Goal: Answer question/provide support

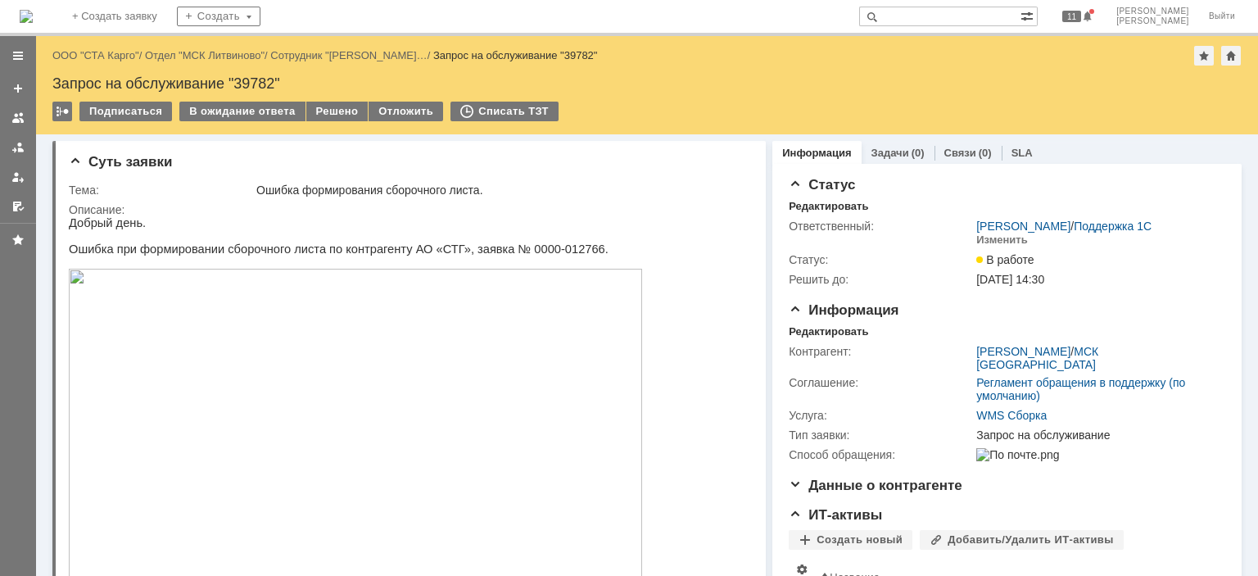
scroll to position [82, 0]
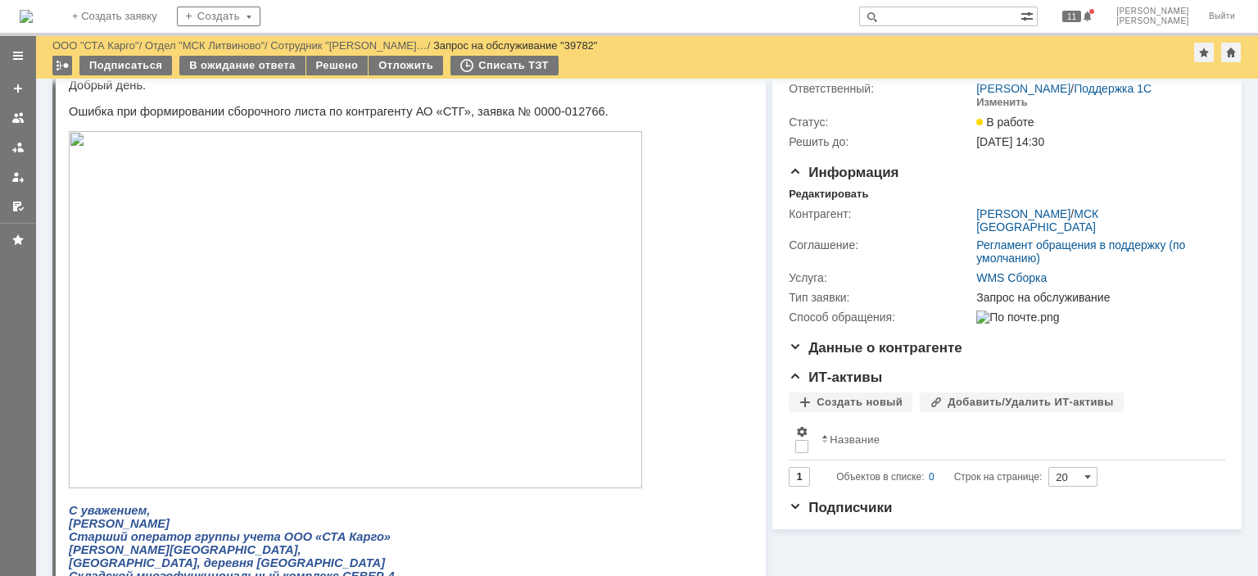
click at [472, 233] on img at bounding box center [355, 309] width 573 height 357
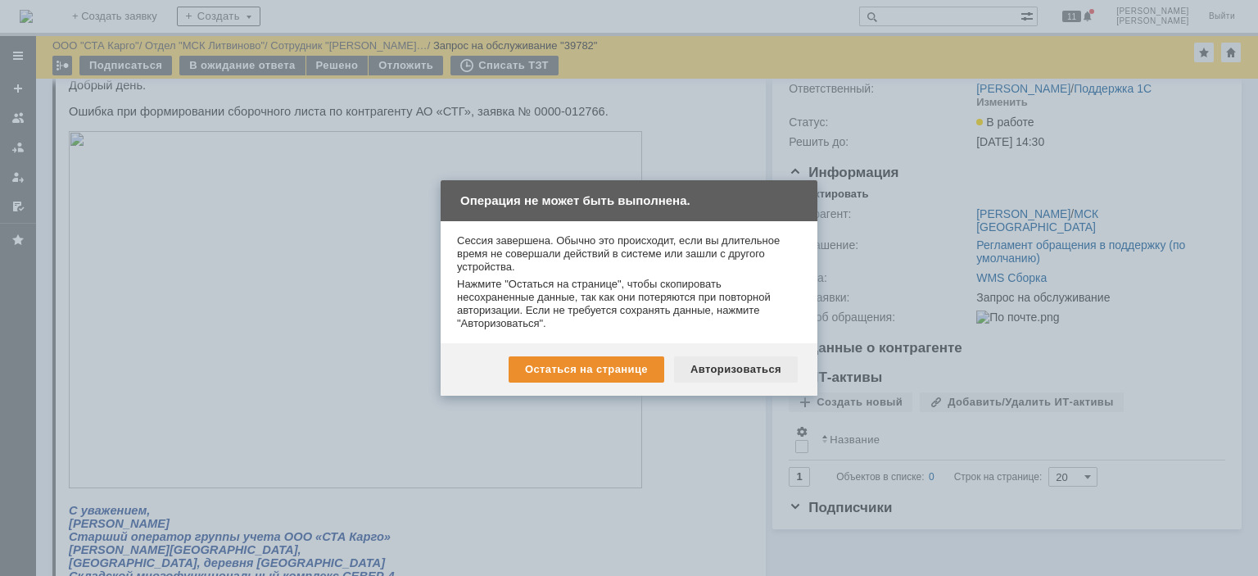
click at [712, 369] on div "Авторизоваться" at bounding box center [736, 369] width 124 height 26
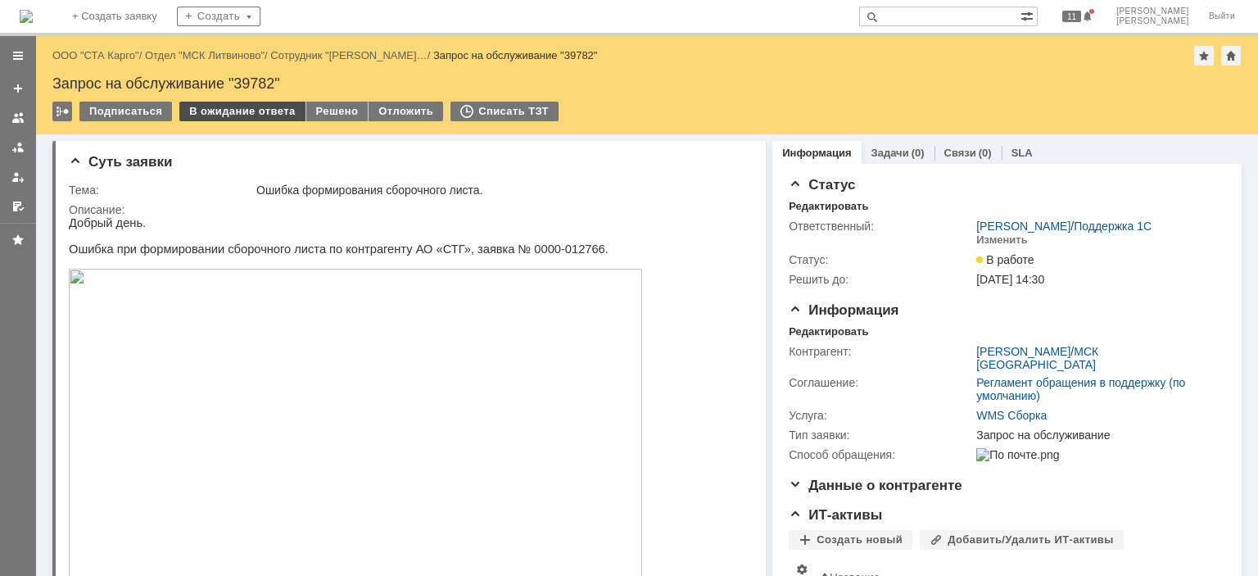
click at [252, 113] on div "В ожидание ответа" at bounding box center [241, 112] width 125 height 20
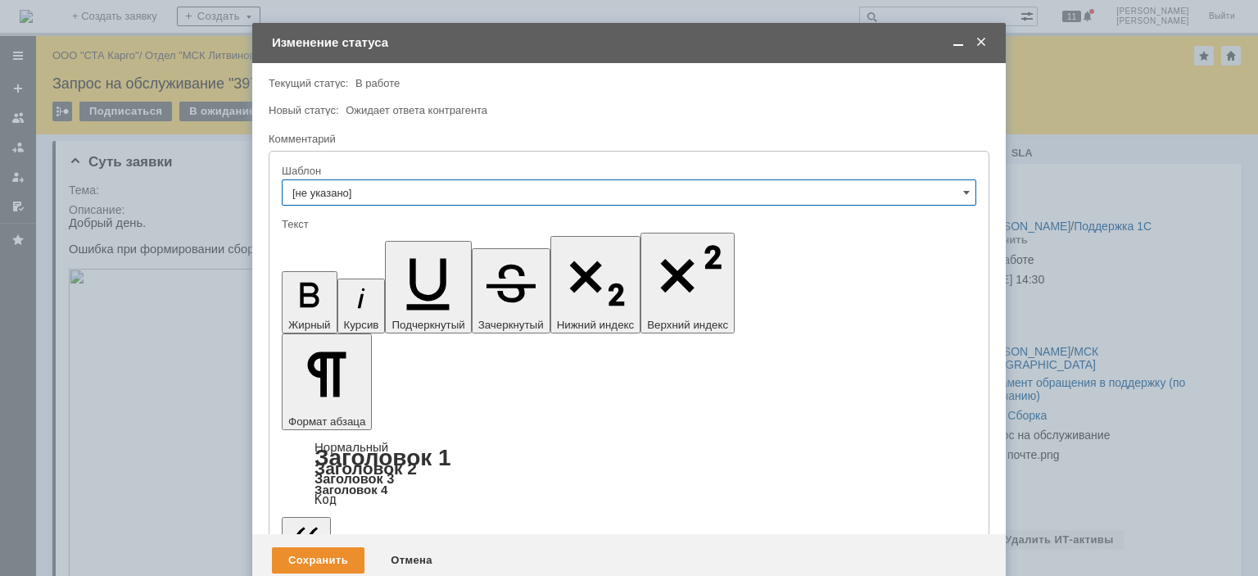
click at [976, 38] on span at bounding box center [981, 42] width 16 height 15
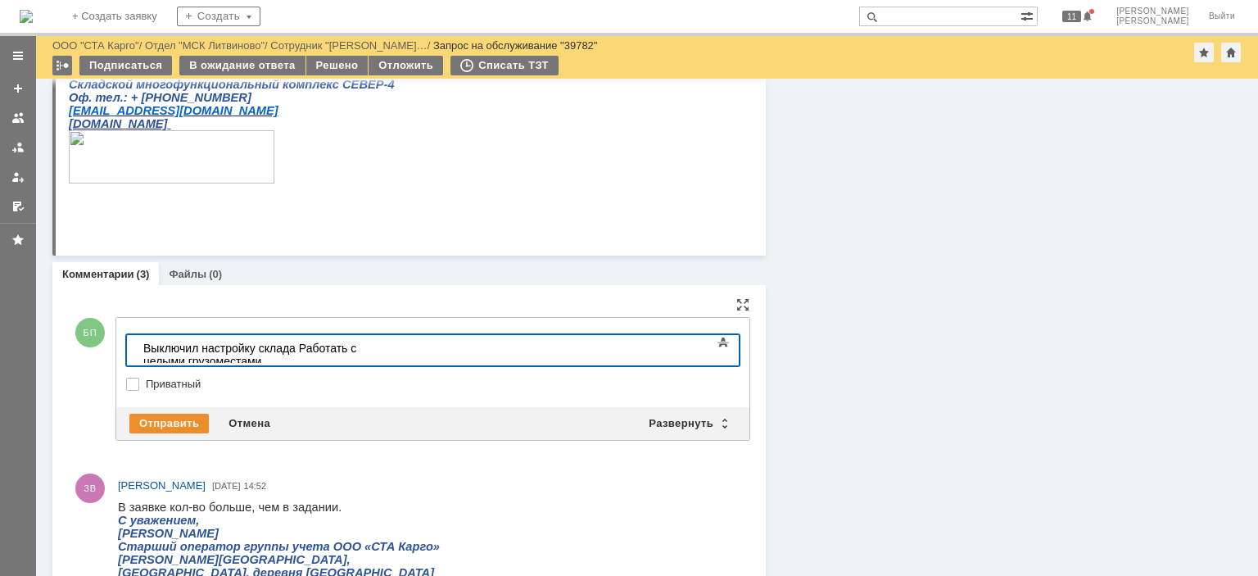
scroll to position [465, 6]
click at [296, 347] on div "Выключил настройку склада Работать с целыми грузоместами"" at bounding box center [259, 354] width 233 height 26
click at [299, 348] on div "Выключил настройку склада Работать с целыми грузоместами"" at bounding box center [259, 354] width 233 height 26
click at [376, 354] on div "Выключил настройку склада "Работать с целыми грузоместами"" at bounding box center [259, 354] width 233 height 26
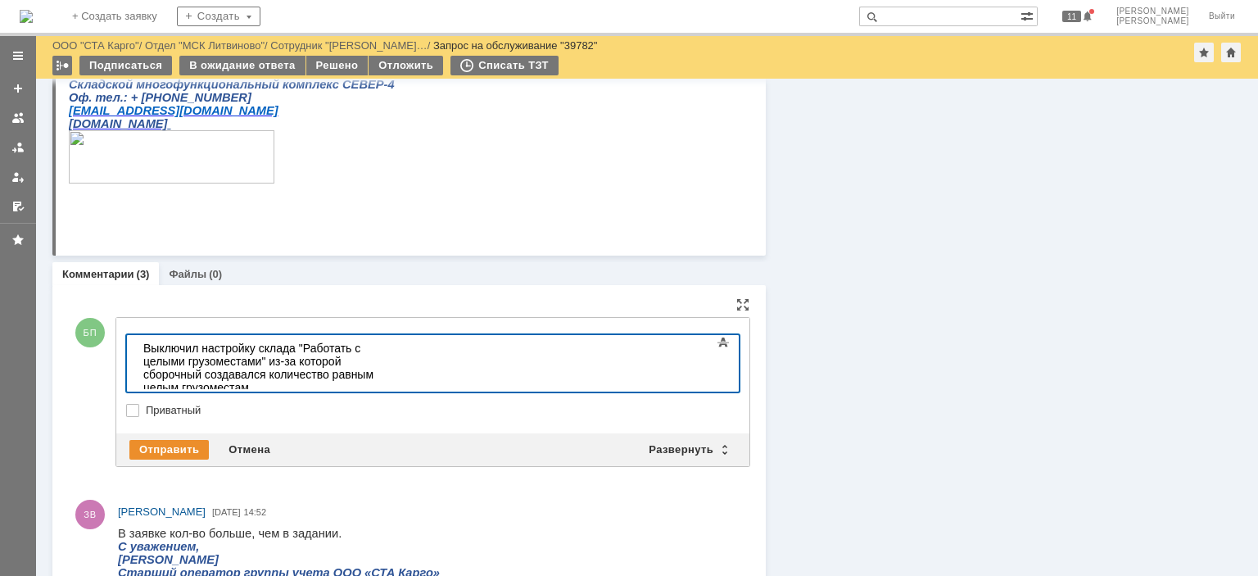
scroll to position [427, 6]
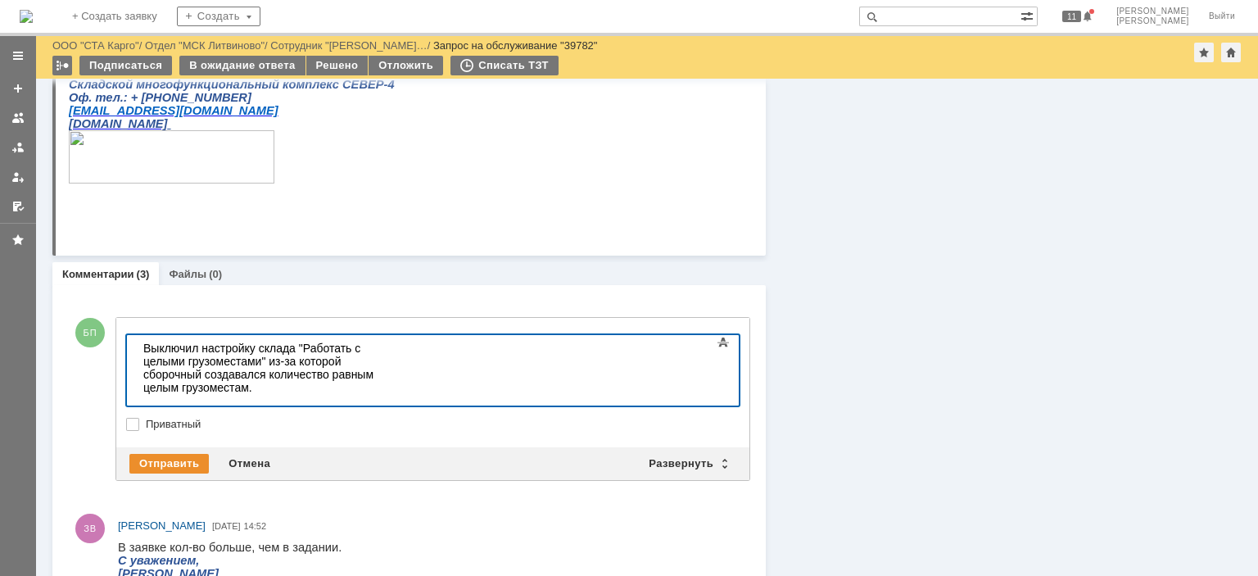
click at [368, 407] on div "Созданы сборочные листы" at bounding box center [259, 413] width 233 height 13
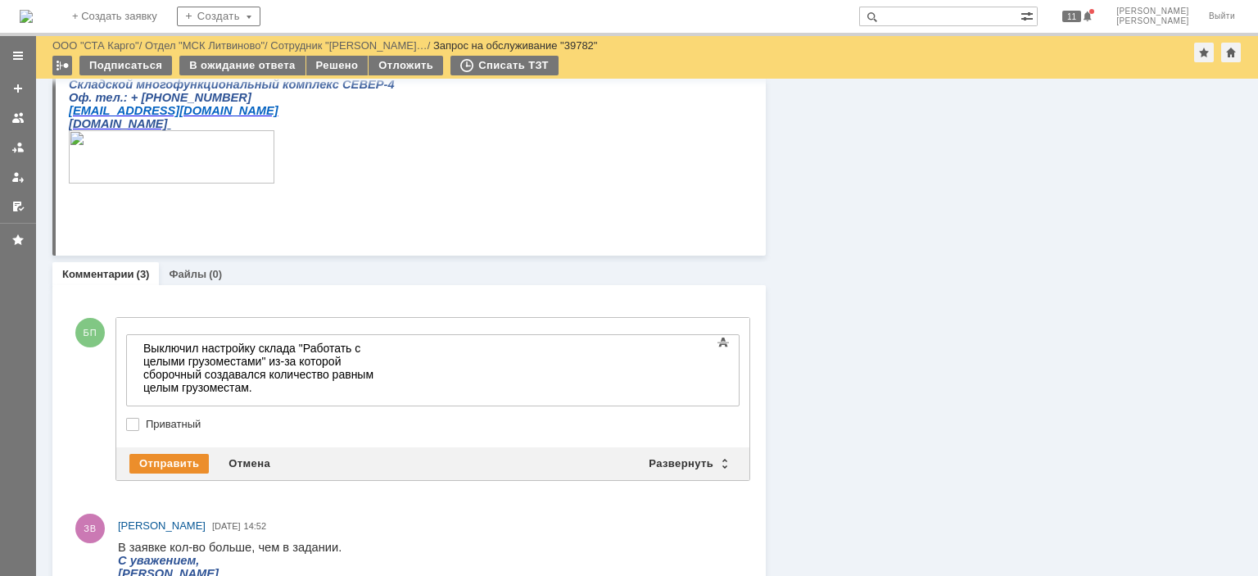
click at [376, 407] on div "Созданы сборочные листы 000001307953" at bounding box center [259, 413] width 233 height 13
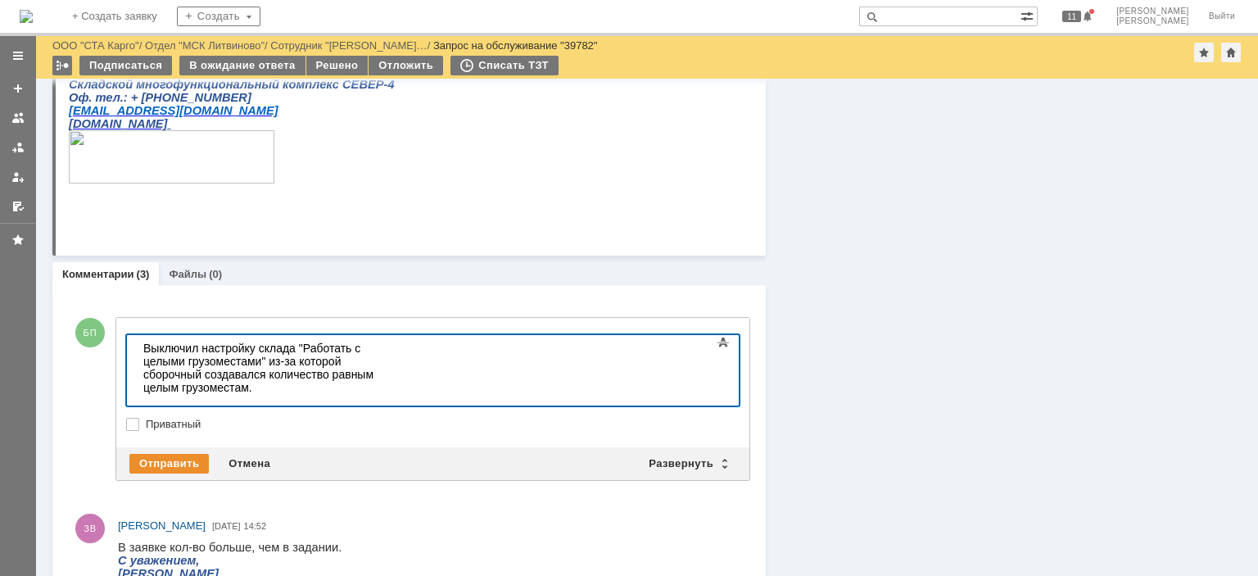
scroll to position [138, 5]
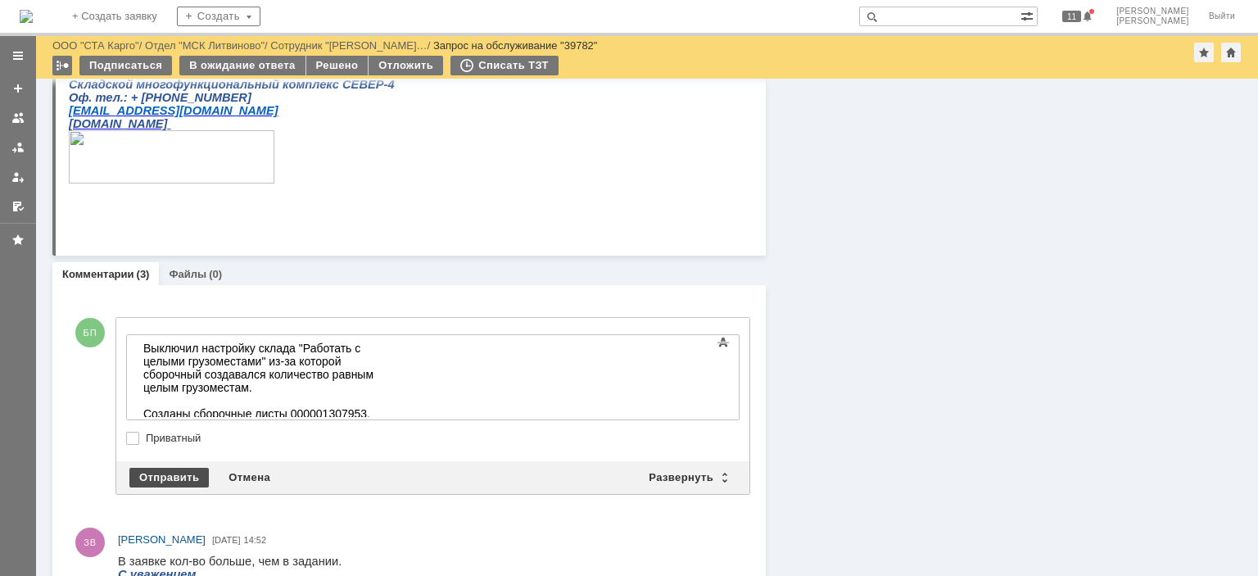
click at [183, 467] on div "Отправить" at bounding box center [168, 477] width 79 height 20
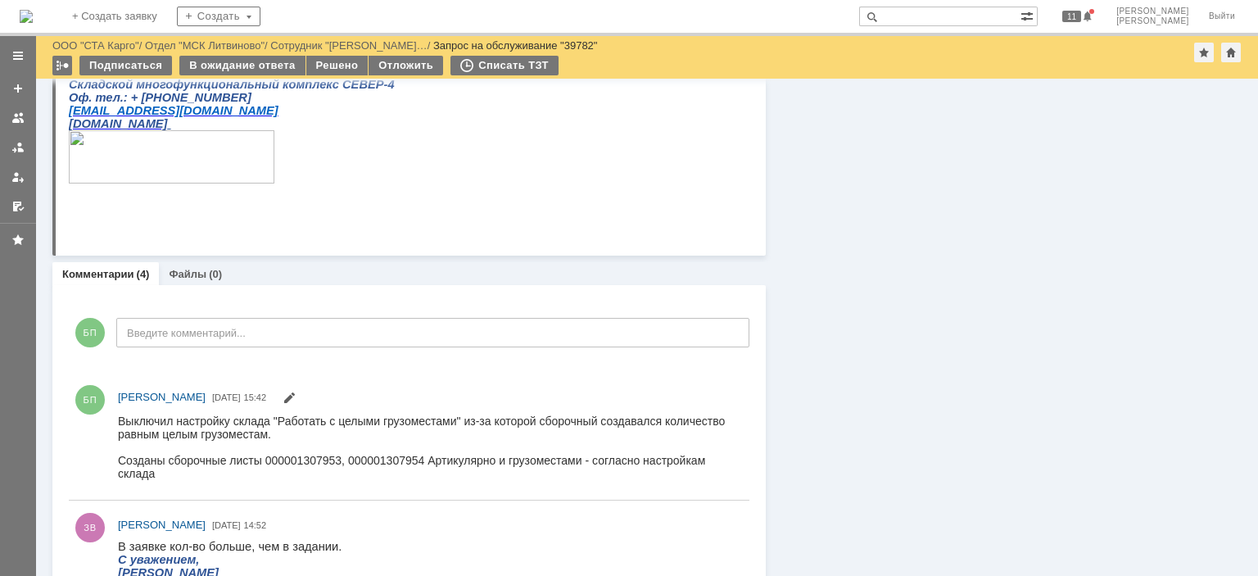
scroll to position [82, 0]
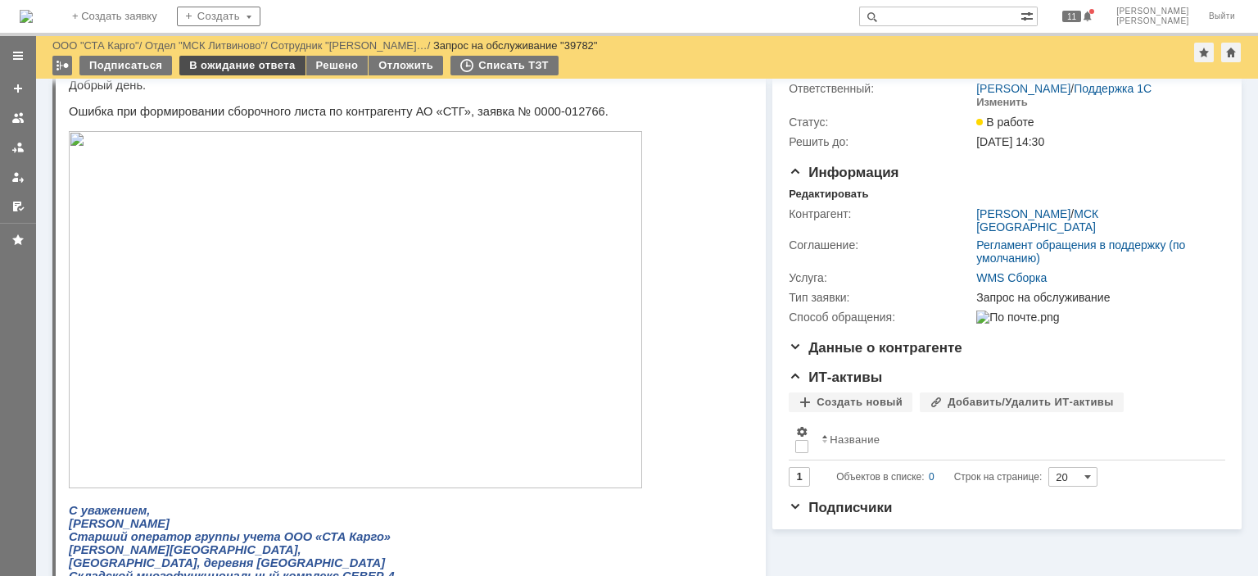
click at [253, 68] on div "В ожидание ответа" at bounding box center [241, 66] width 125 height 20
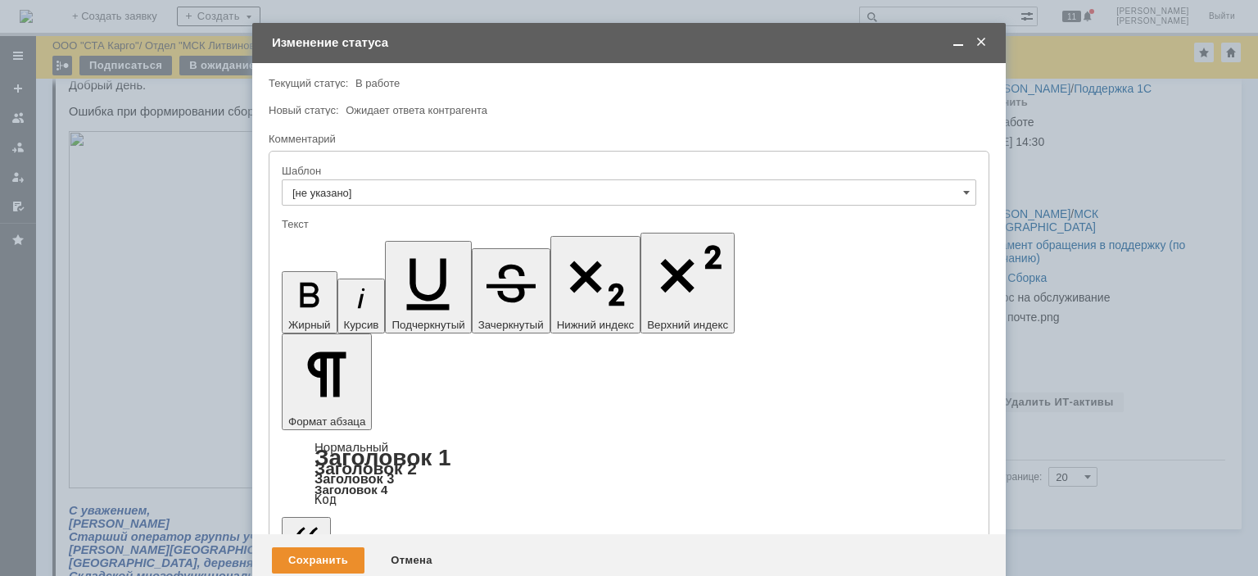
scroll to position [0, 0]
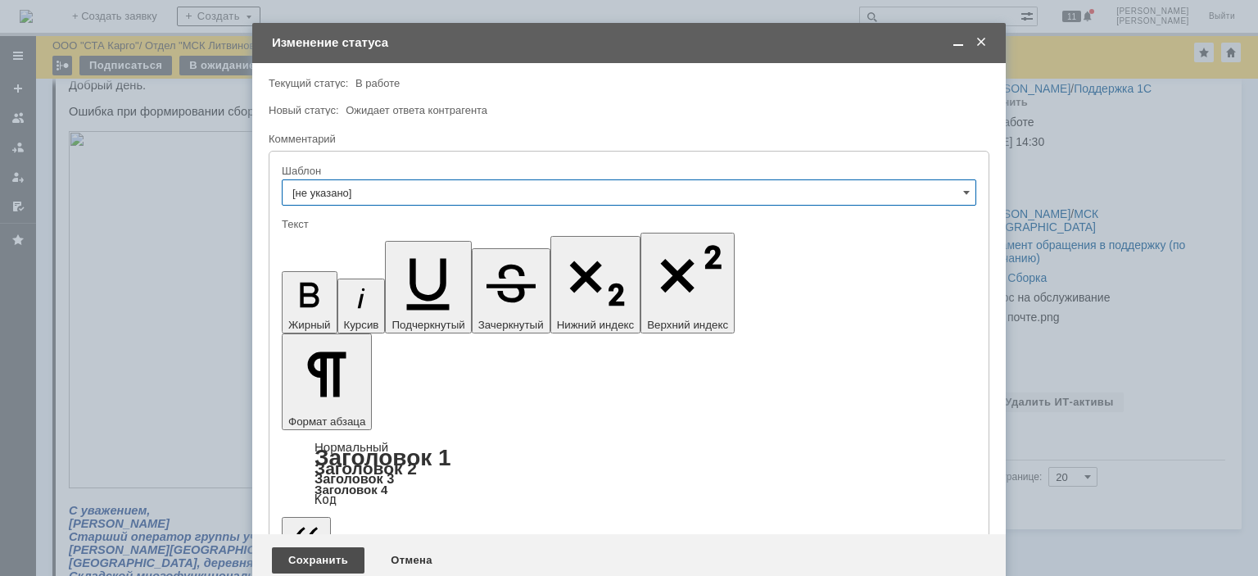
click at [327, 547] on div "Сохранить" at bounding box center [318, 560] width 93 height 26
